Goal: Book appointment/travel/reservation

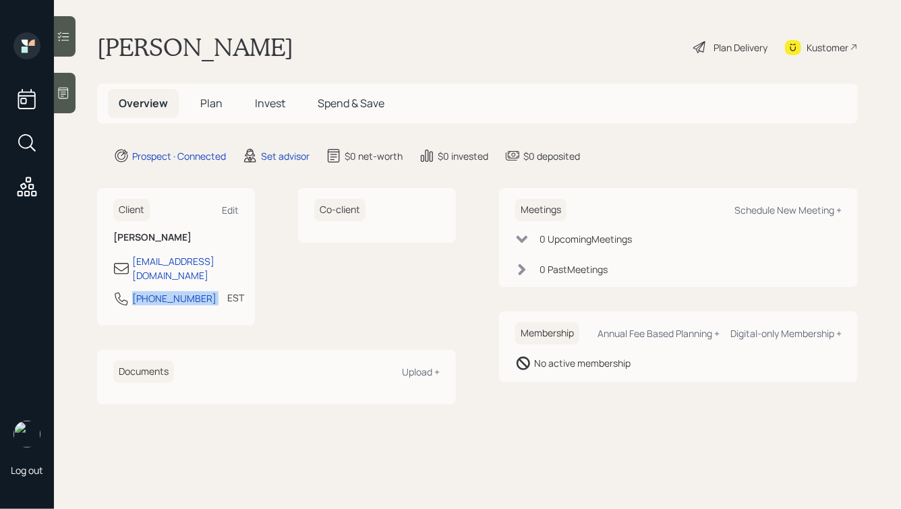
drag, startPoint x: 202, startPoint y: 289, endPoint x: 123, endPoint y: 287, distance: 78.3
click at [123, 291] on div "[PHONE_NUMBER] EST Currently 5:53 PM" at bounding box center [176, 303] width 126 height 24
copy div "[PHONE_NUMBER]"
click at [782, 212] on div "Schedule New Meeting +" at bounding box center [788, 210] width 107 height 13
select select "round-[PERSON_NAME]"
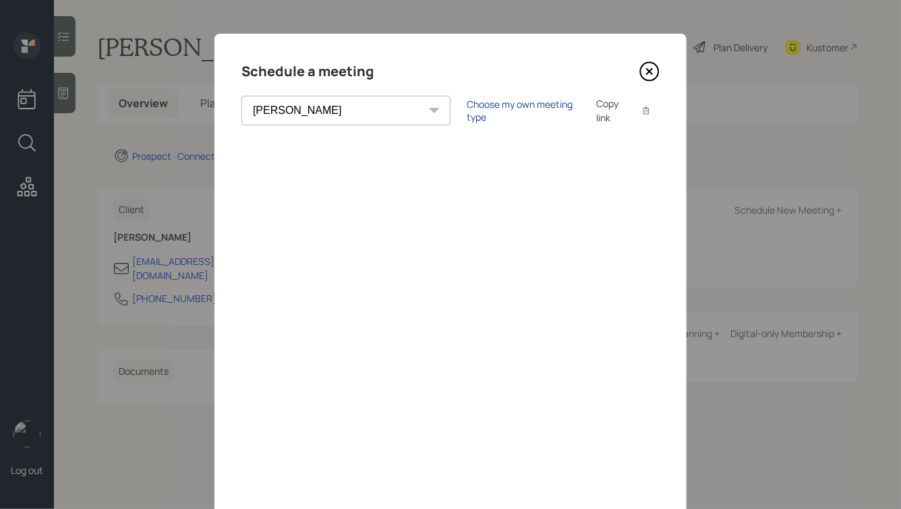
click at [467, 114] on div "Choose my own meeting type" at bounding box center [523, 111] width 113 height 26
click at [646, 66] on icon at bounding box center [650, 71] width 20 height 20
